Goal: Communication & Community: Answer question/provide support

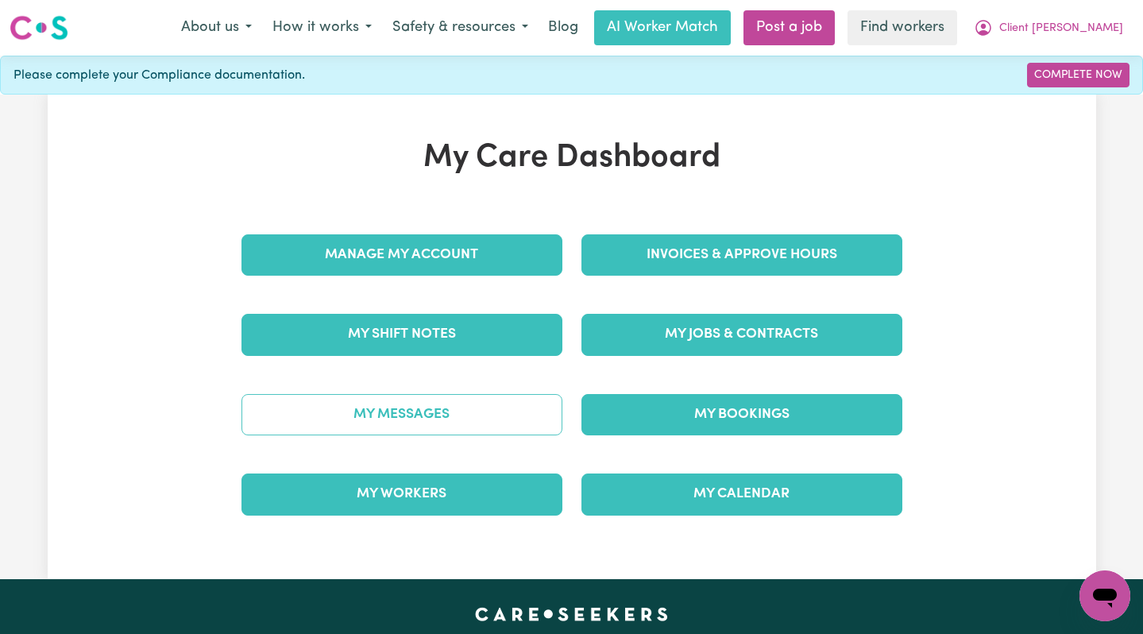
click at [474, 409] on link "My Messages" at bounding box center [401, 414] width 321 height 41
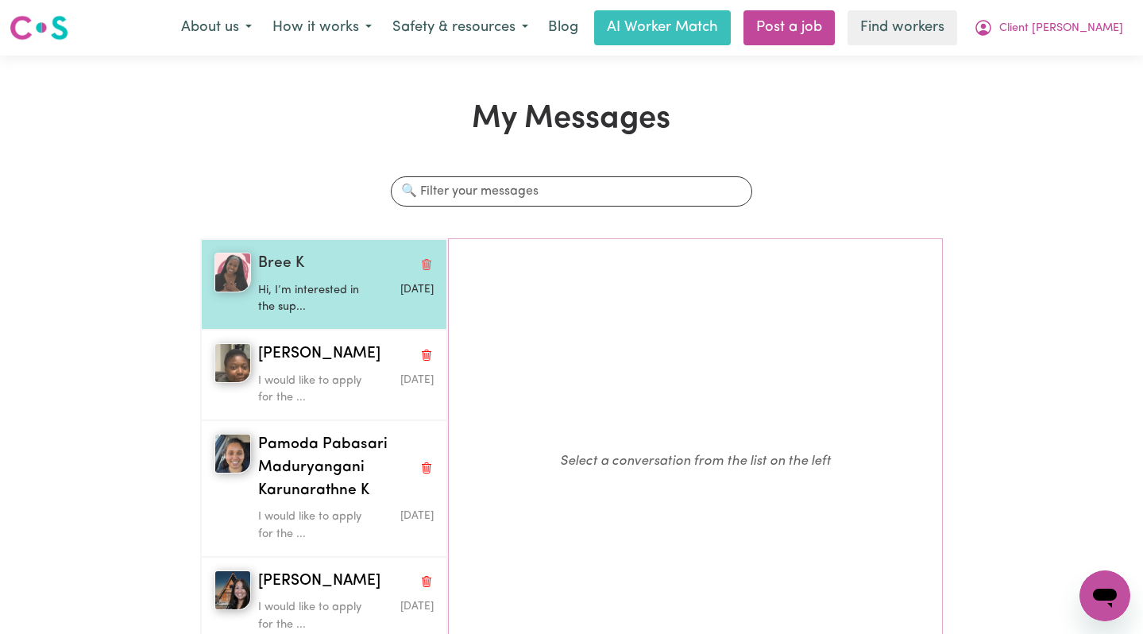
click at [299, 307] on p "Hi, I’m interested in the sup..." at bounding box center [316, 299] width 117 height 34
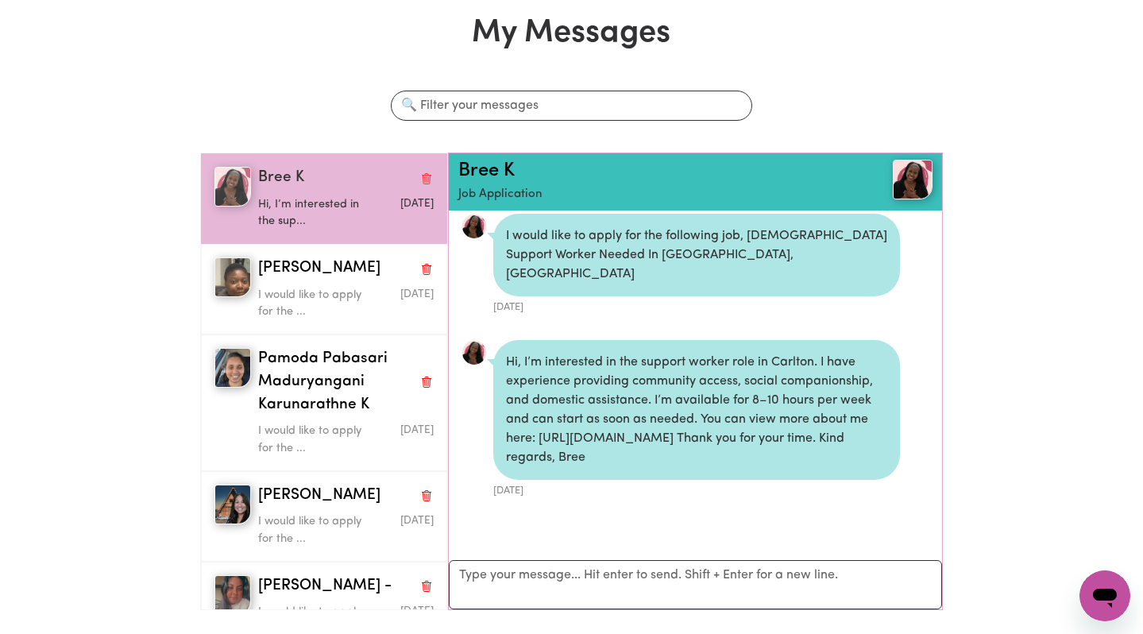
scroll to position [87, 0]
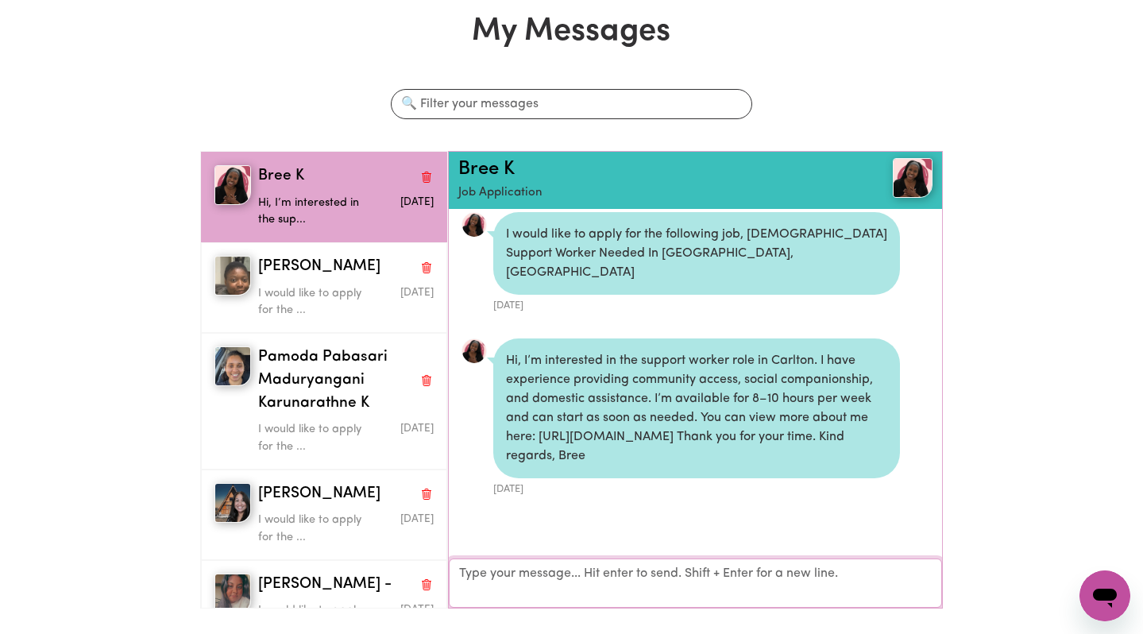
click at [546, 585] on textarea "Your reply" at bounding box center [696, 582] width 494 height 49
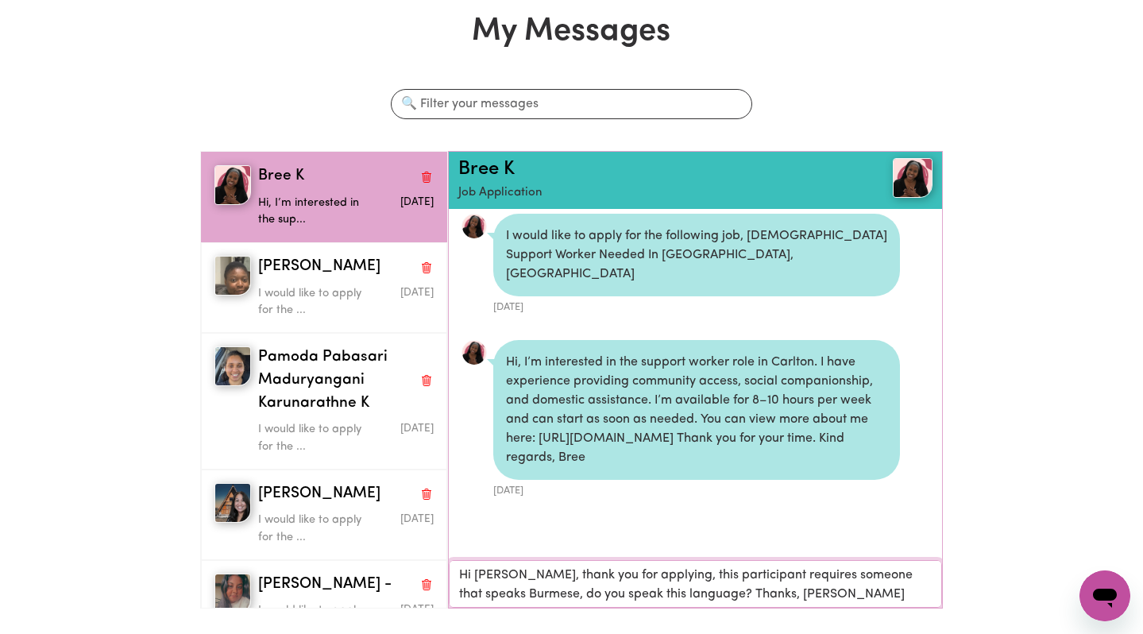
type textarea "Hi [PERSON_NAME], thank you for applying, this participant requires someone tha…"
click at [457, 579] on textarea "Hi [PERSON_NAME], thank you for applying, this participant requires someone tha…" at bounding box center [696, 584] width 494 height 48
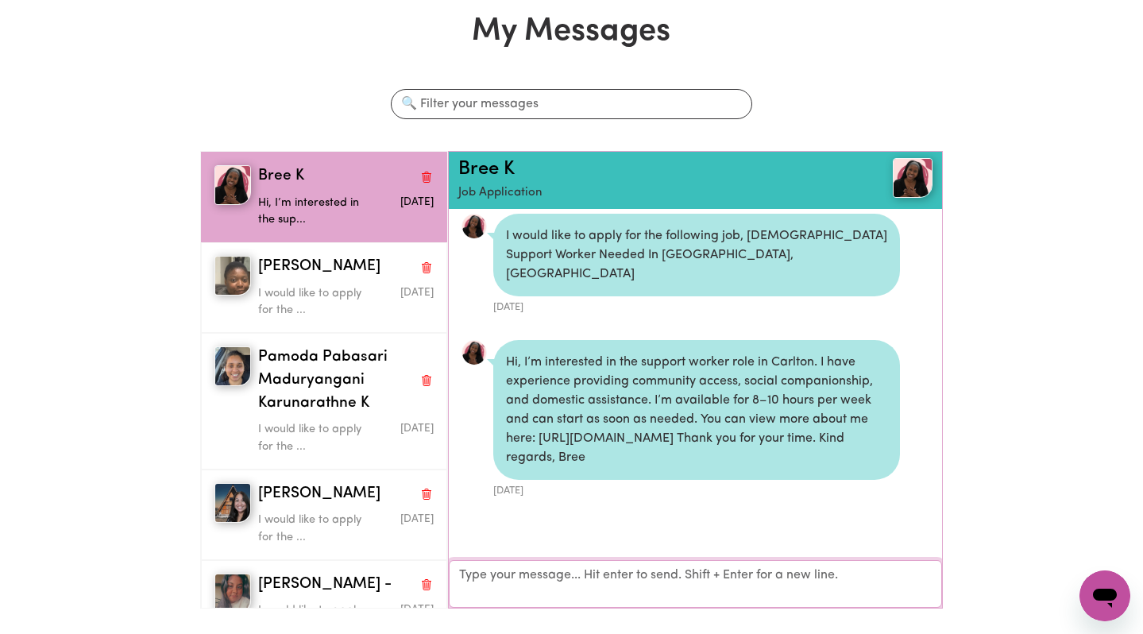
paste textarea "Hi [PERSON_NAME], thank you for applying, this participant requires someone tha…"
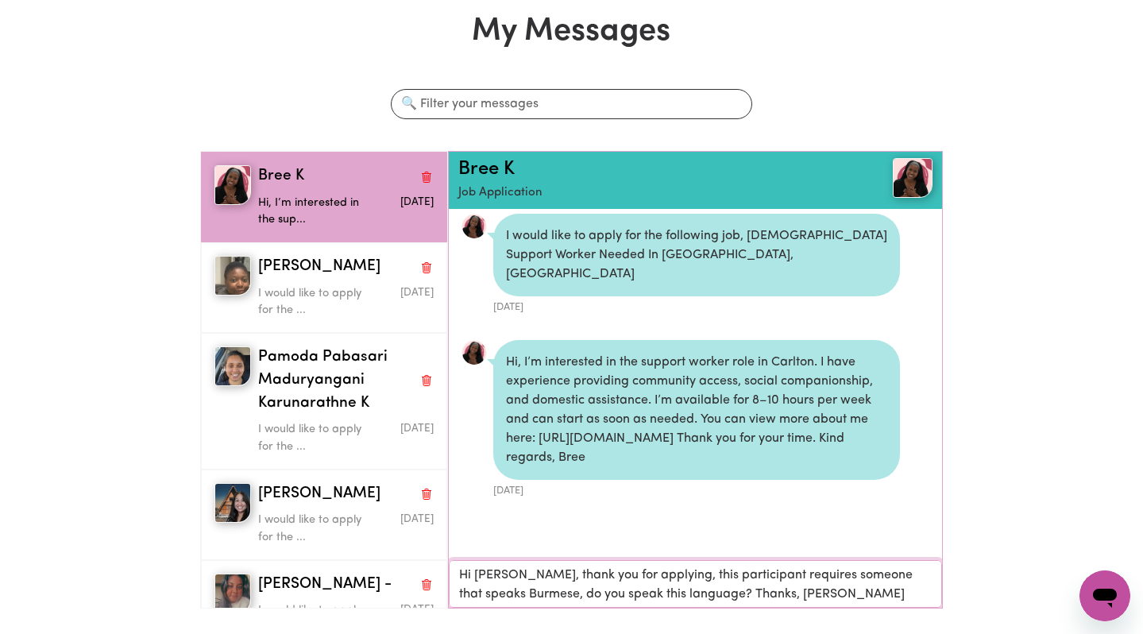
type textarea "Hi [PERSON_NAME], thank you for applying, this participant requires someone tha…"
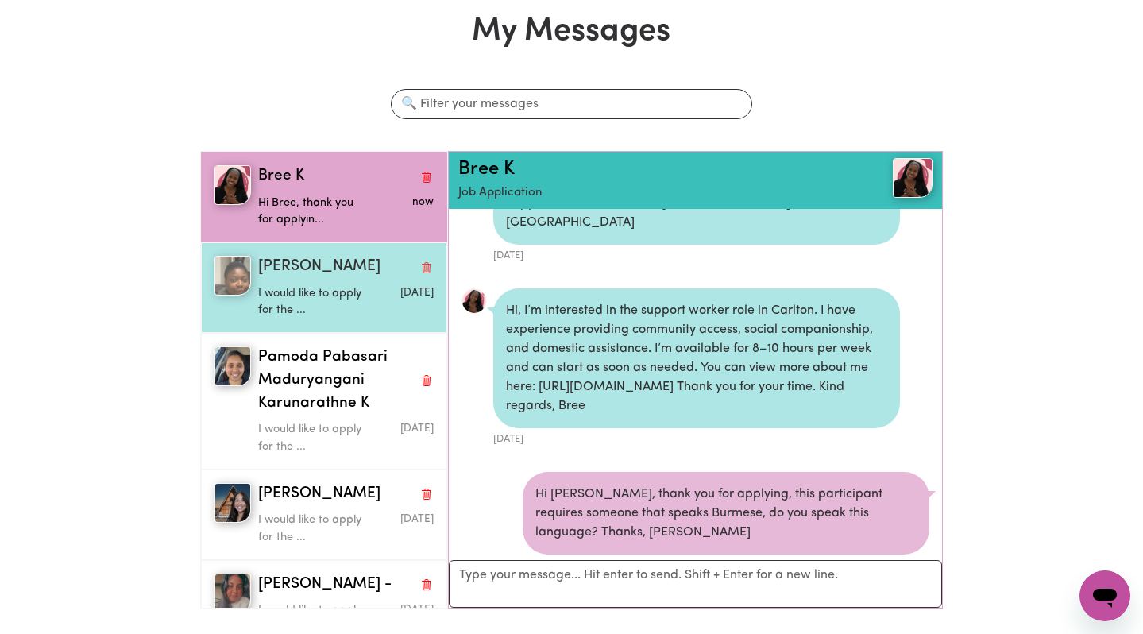
click at [314, 293] on p "I would like to apply for the ..." at bounding box center [316, 302] width 117 height 34
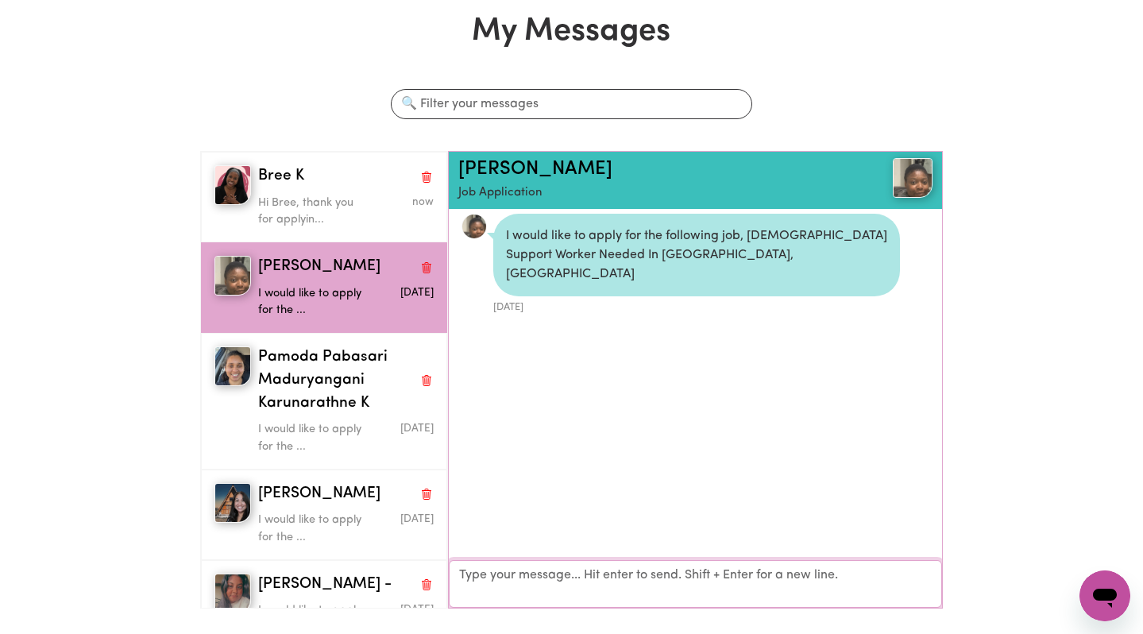
click at [538, 580] on textarea "Your reply" at bounding box center [696, 584] width 494 height 48
paste textarea "Hi [PERSON_NAME], thank you for applying, this participant requires someone tha…"
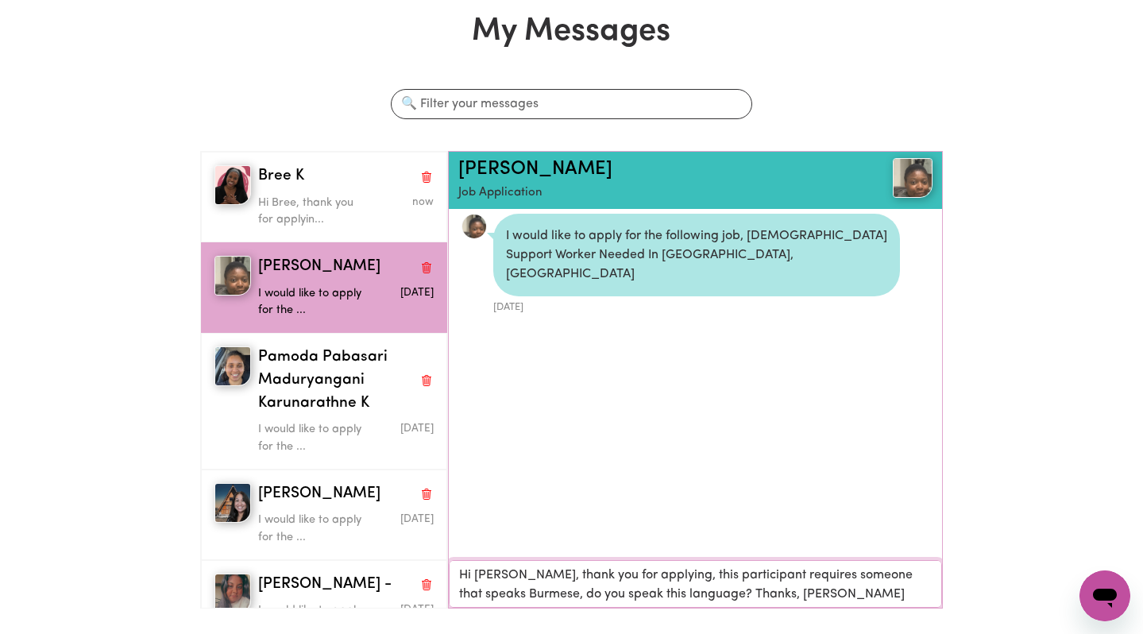
click at [501, 578] on textarea "Hi [PERSON_NAME], thank you for applying, this participant requires someone tha…" at bounding box center [696, 584] width 494 height 48
type textarea "Hi [PERSON_NAME], thank you for applying, this participant requires someone tha…"
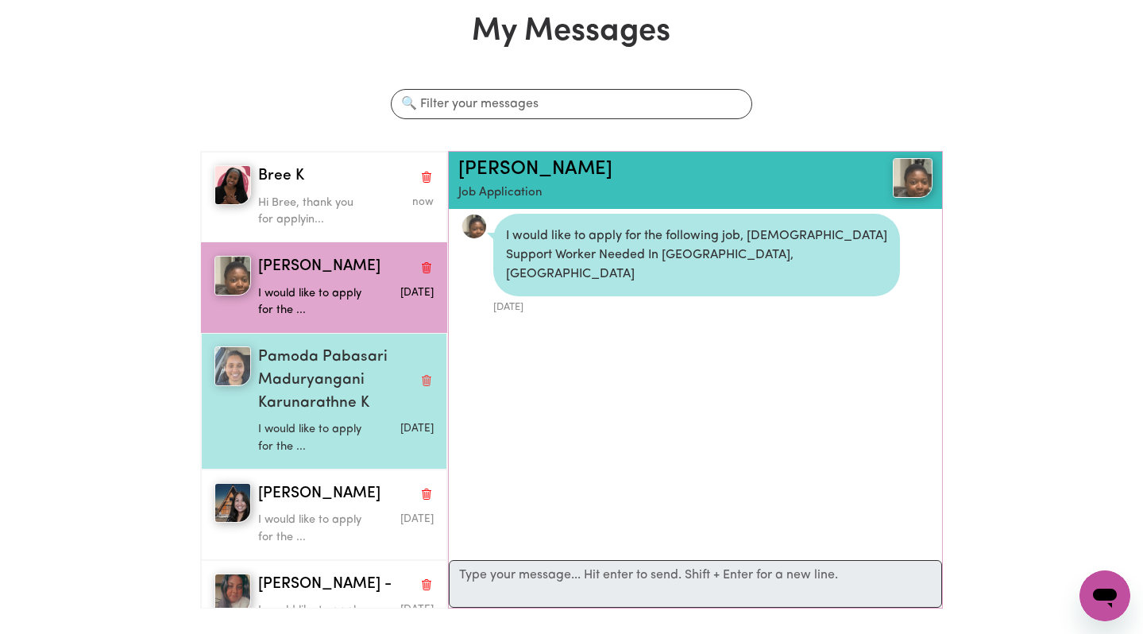
click at [309, 394] on span "Pamoda Pabasari Maduryangani Karunarathne K" at bounding box center [335, 380] width 154 height 68
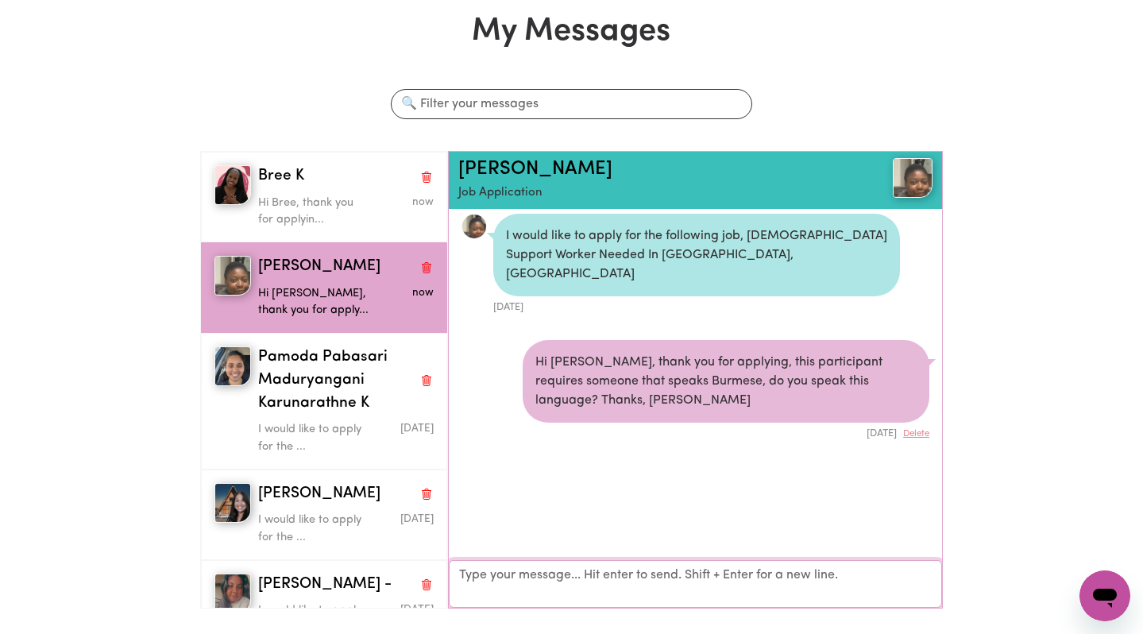
click at [516, 588] on textarea "Your reply" at bounding box center [696, 584] width 494 height 48
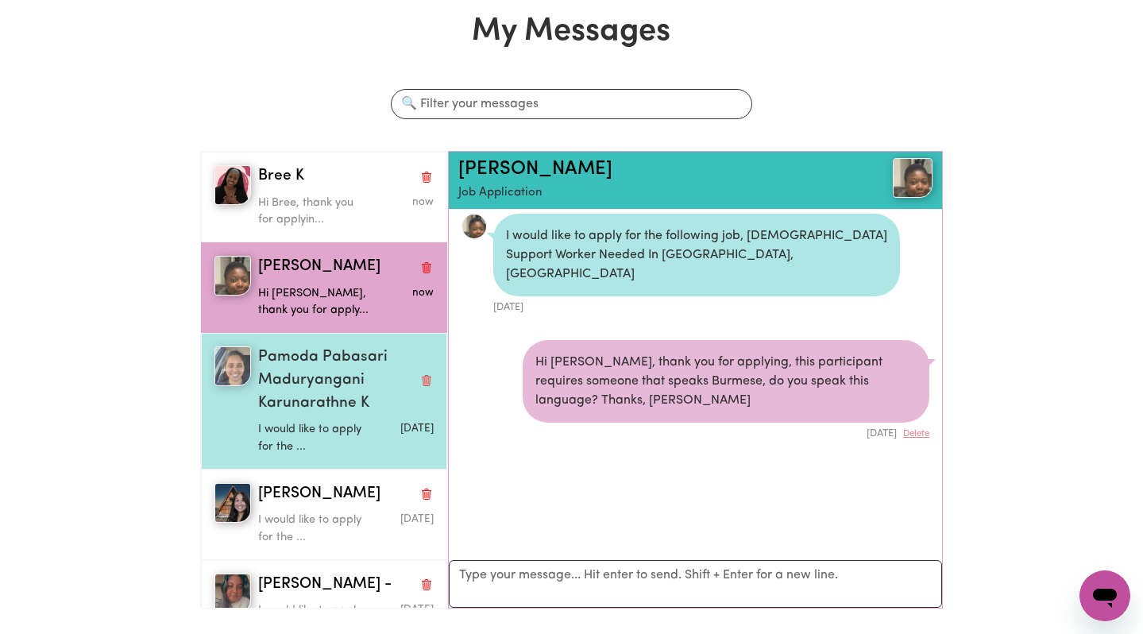
click at [320, 380] on span "Pamoda Pabasari Maduryangani Karunarathne K" at bounding box center [335, 380] width 154 height 68
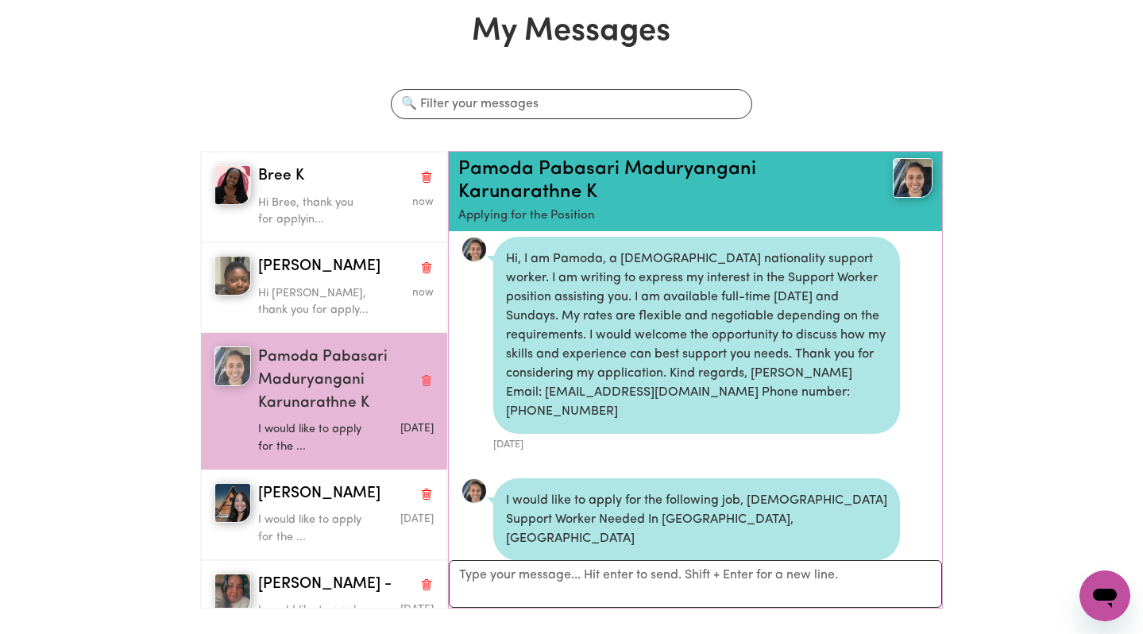
scroll to position [12, 0]
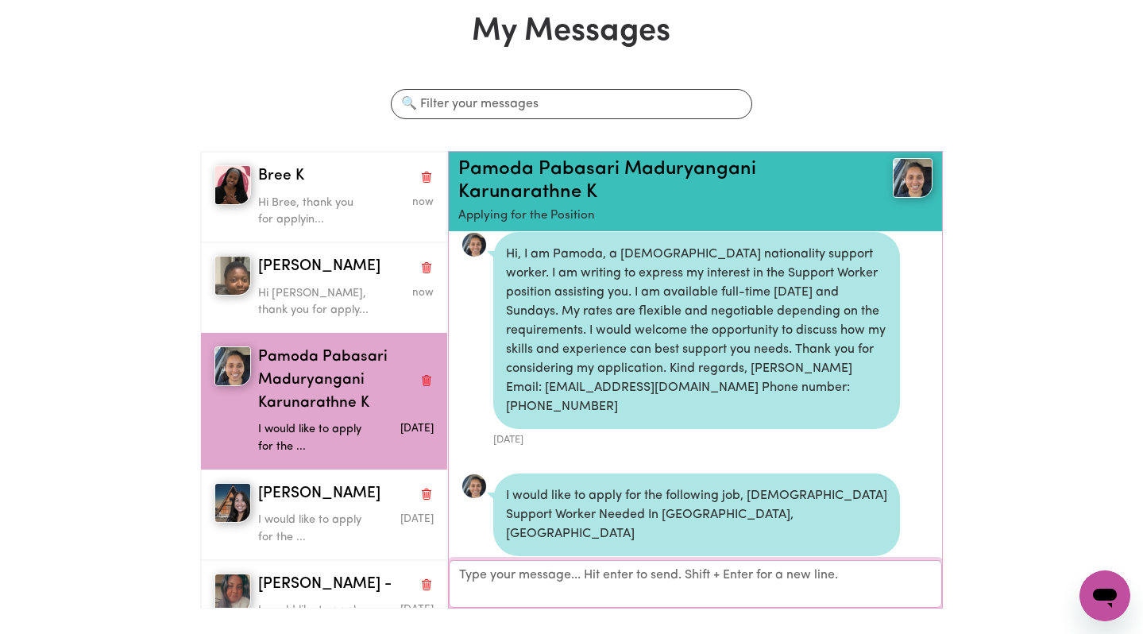
click at [513, 597] on textarea "Your reply" at bounding box center [696, 584] width 494 height 48
paste textarea "Hi [PERSON_NAME], thank you for applying, this participant requires someone tha…"
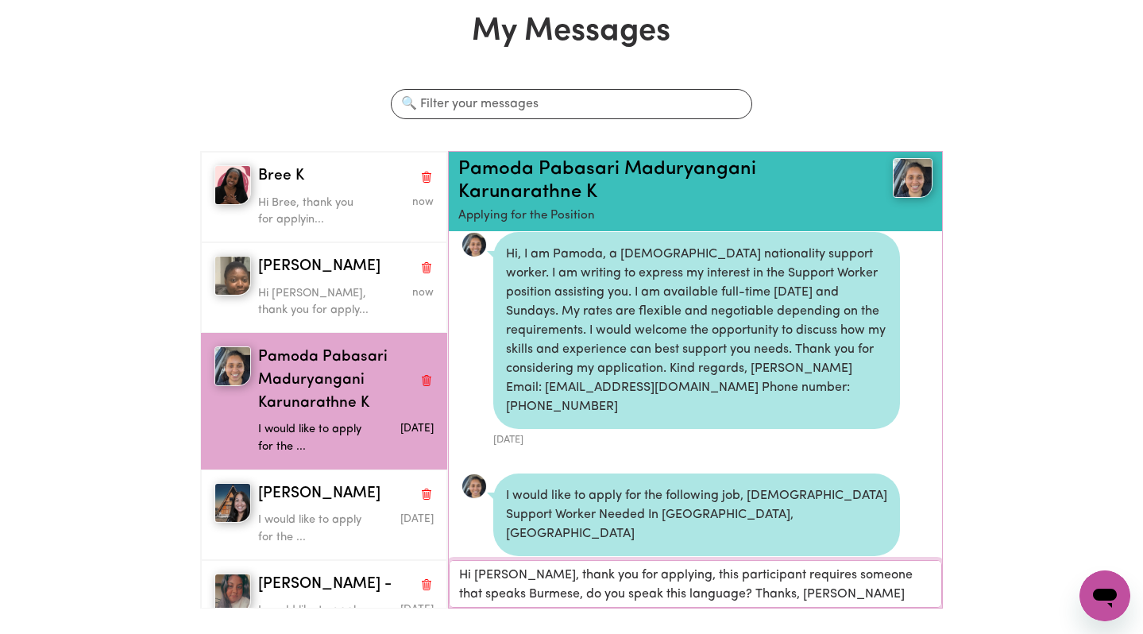
click at [498, 575] on textarea "Hi [PERSON_NAME], thank you for applying, this participant requires someone tha…" at bounding box center [696, 584] width 494 height 48
type textarea "Hi [PERSON_NAME], thank you for applying, this participant requires someone tha…"
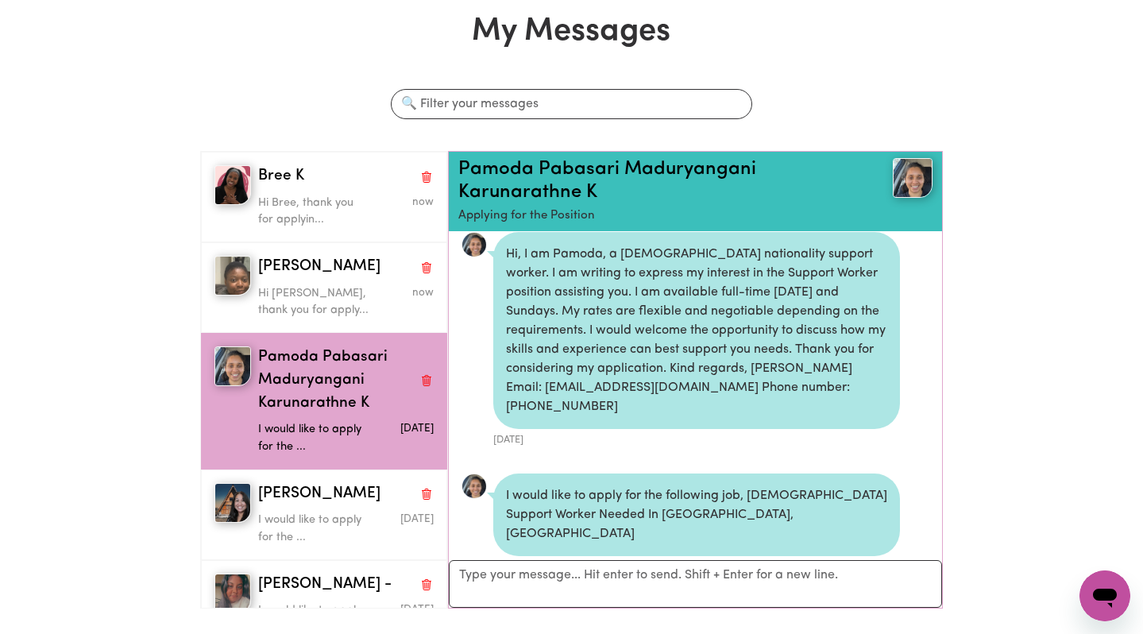
scroll to position [33, 0]
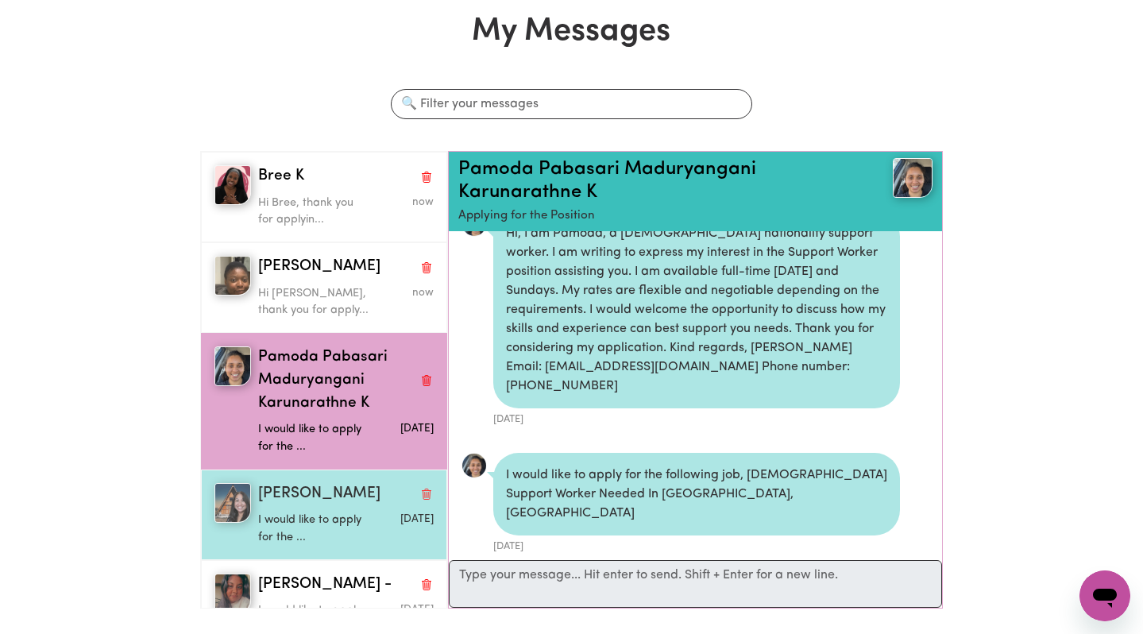
click at [289, 523] on p "I would like to apply for the ..." at bounding box center [316, 528] width 117 height 34
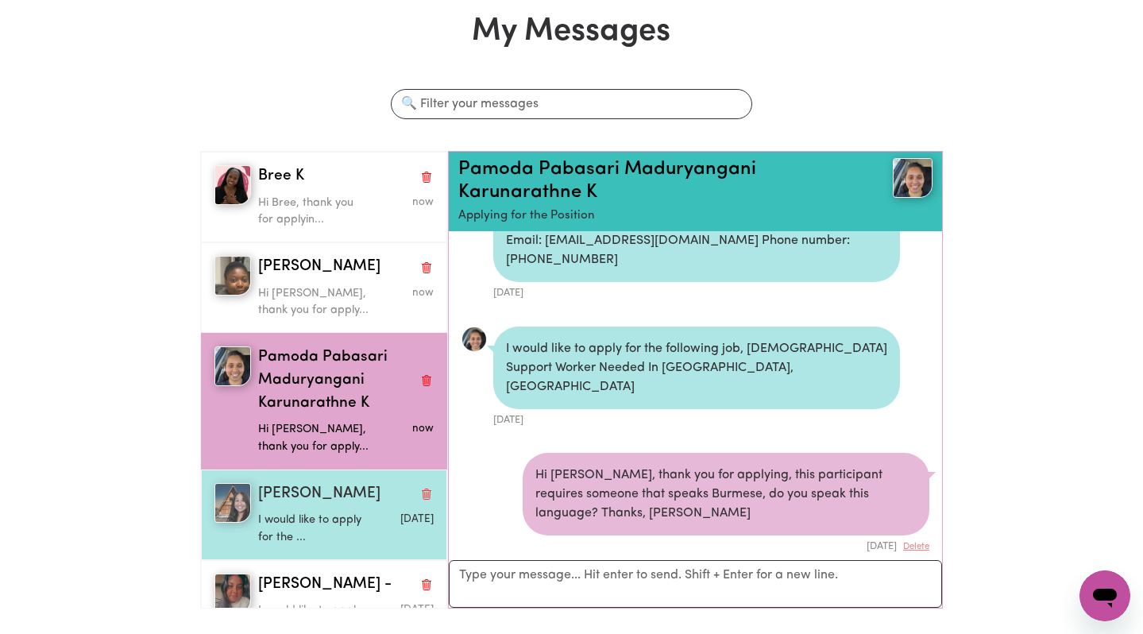
scroll to position [42, 0]
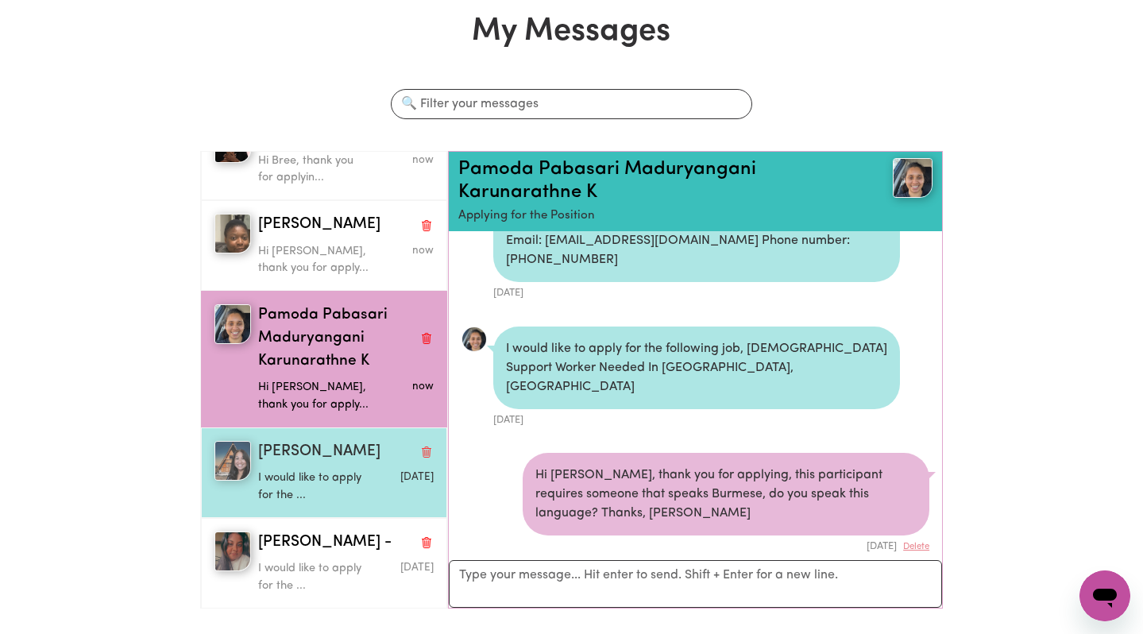
click at [356, 467] on div "I would like to apply for the ..." at bounding box center [316, 483] width 117 height 41
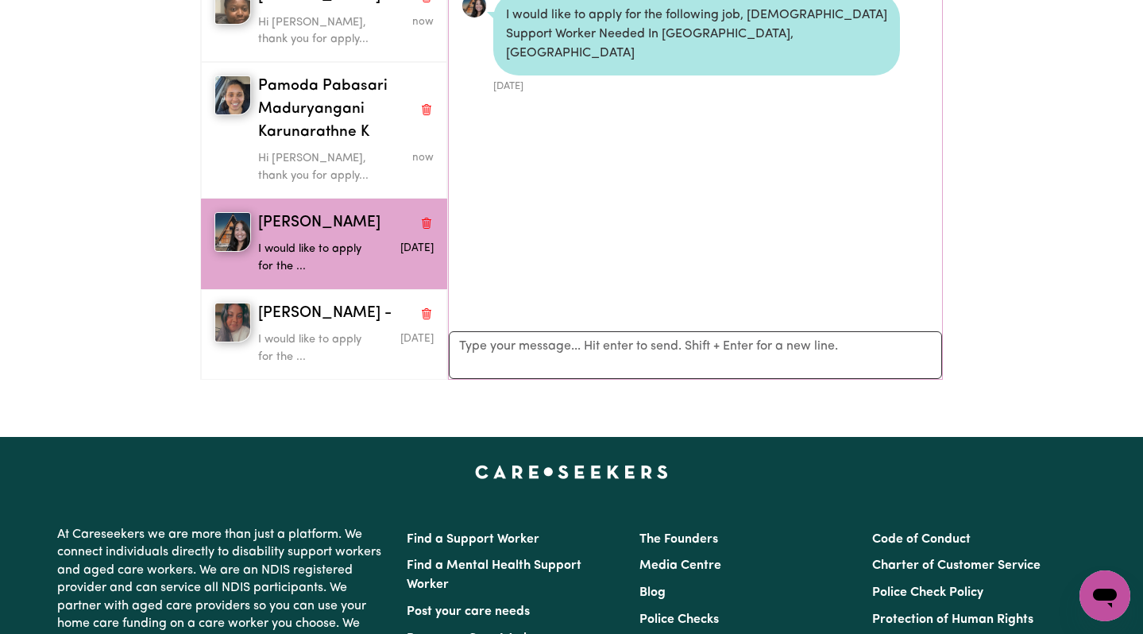
scroll to position [0, 0]
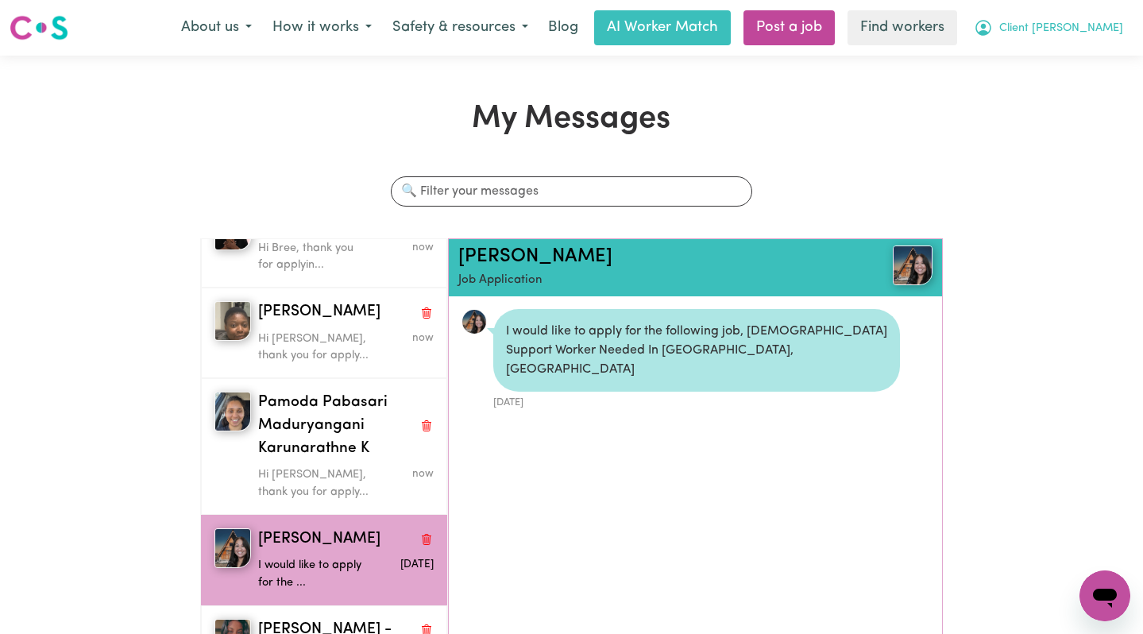
click at [1075, 15] on button "Client [PERSON_NAME]" at bounding box center [1048, 27] width 170 height 33
click at [1064, 94] on link "Logout" at bounding box center [1069, 91] width 125 height 30
